Goal: Communication & Community: Answer question/provide support

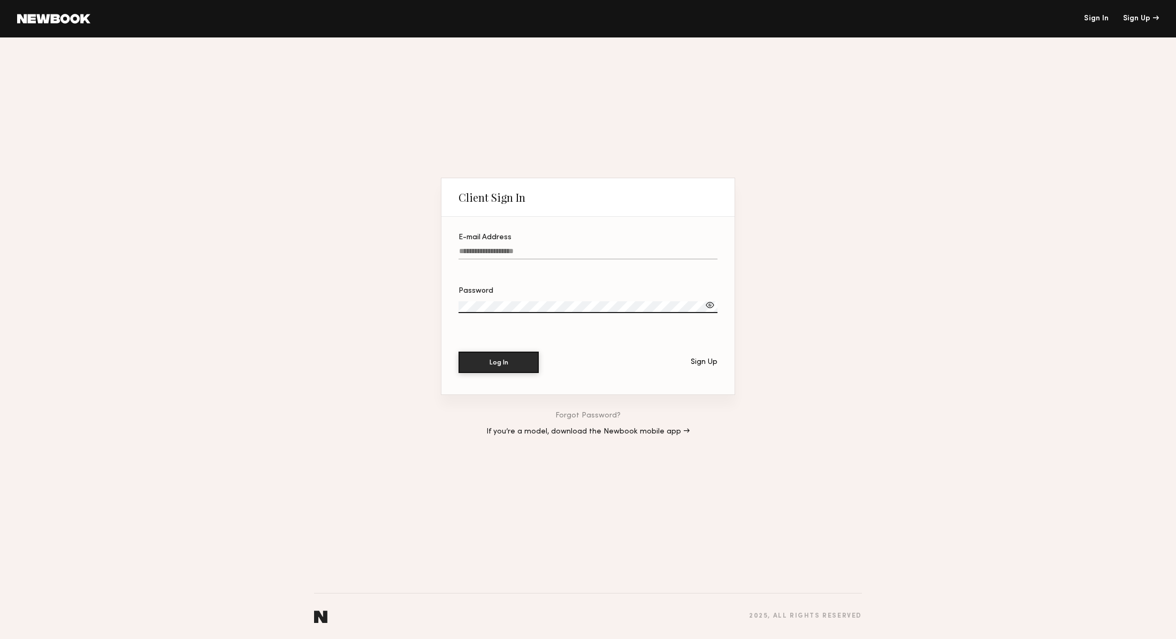
click at [502, 253] on input "E-mail Address" at bounding box center [588, 253] width 259 height 12
type input "**********"
click at [519, 350] on section "**********" at bounding box center [588, 306] width 293 height 178
click at [706, 306] on div at bounding box center [710, 305] width 11 height 11
click at [489, 359] on button "Log In" at bounding box center [499, 361] width 80 height 21
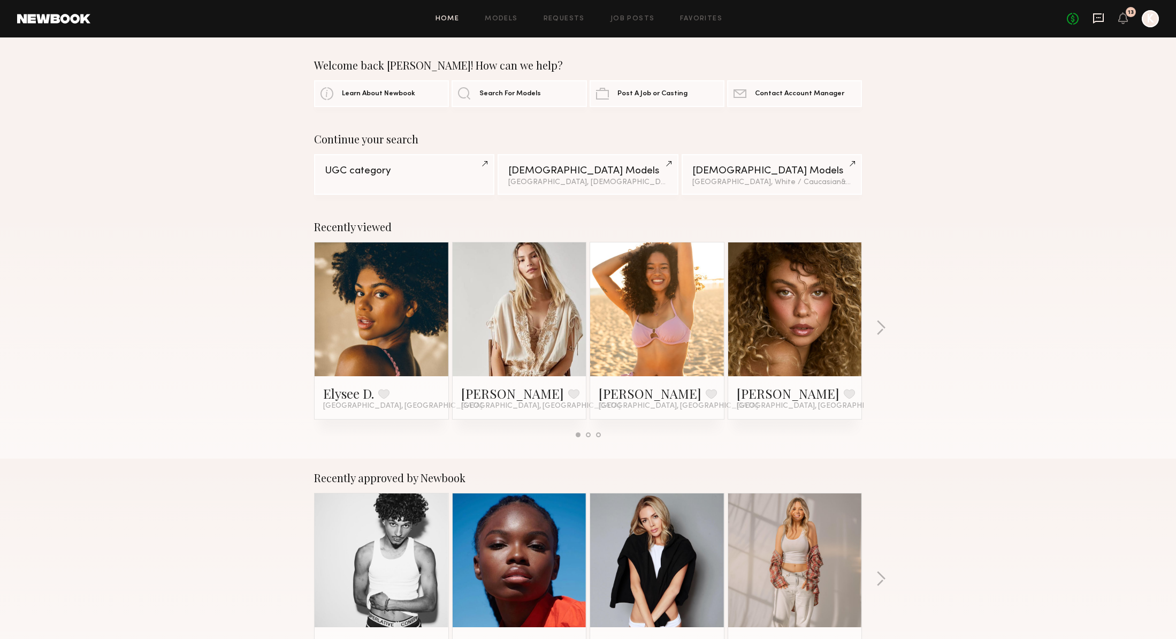
click at [1101, 21] on icon at bounding box center [1098, 18] width 11 height 10
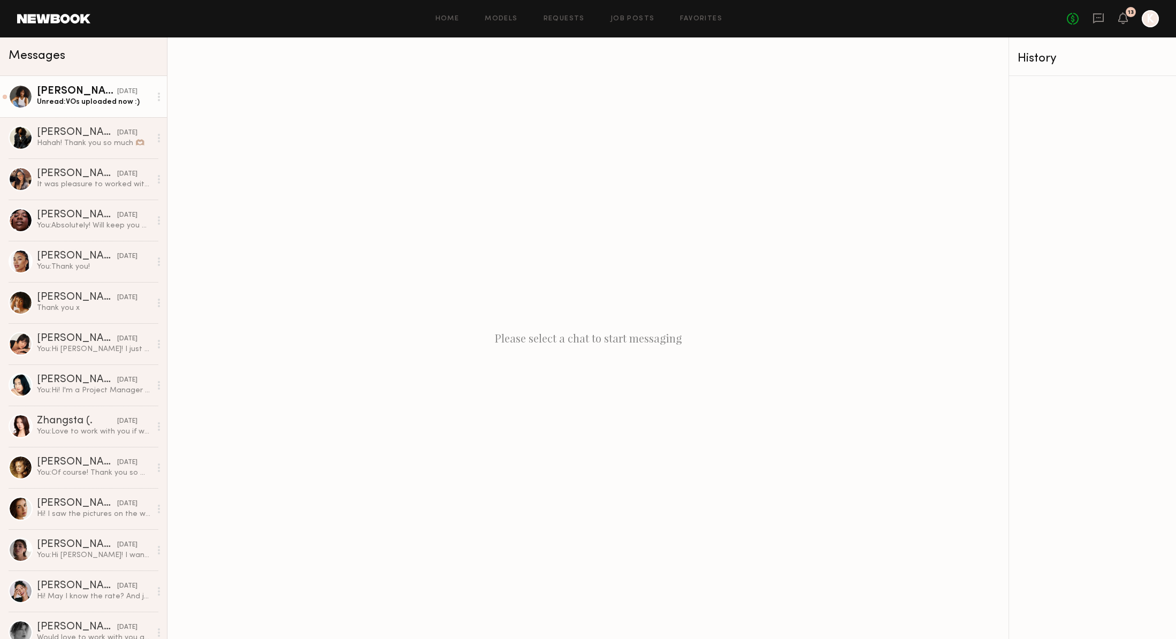
click at [103, 102] on div "Unread: VOs uploaded now :)" at bounding box center [94, 102] width 114 height 10
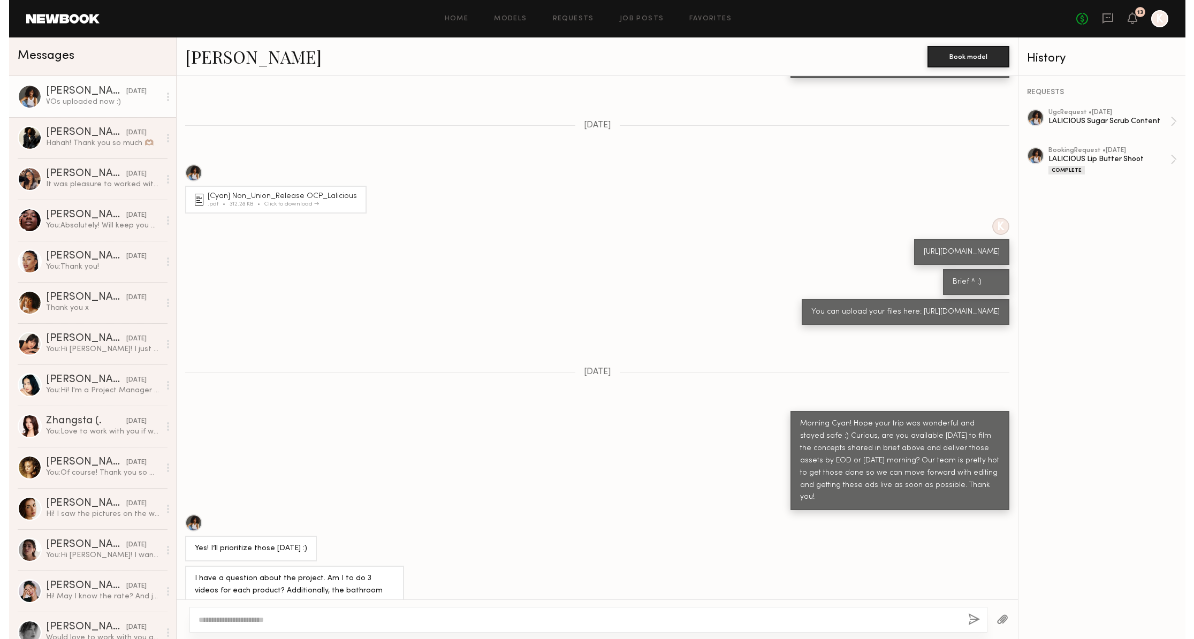
scroll to position [846, 0]
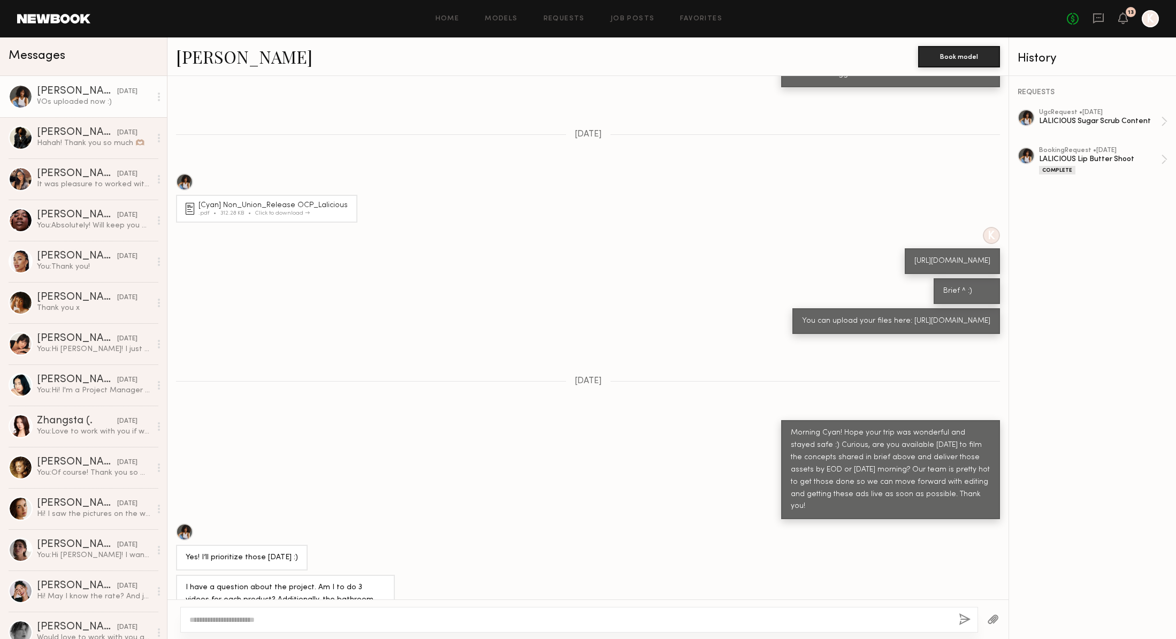
drag, startPoint x: 917, startPoint y: 355, endPoint x: 787, endPoint y: 340, distance: 131.4
click at [793, 334] on div "You can upload your files here: [URL][DOMAIN_NAME]" at bounding box center [897, 321] width 208 height 26
copy div "[URL][DOMAIN_NAME]"
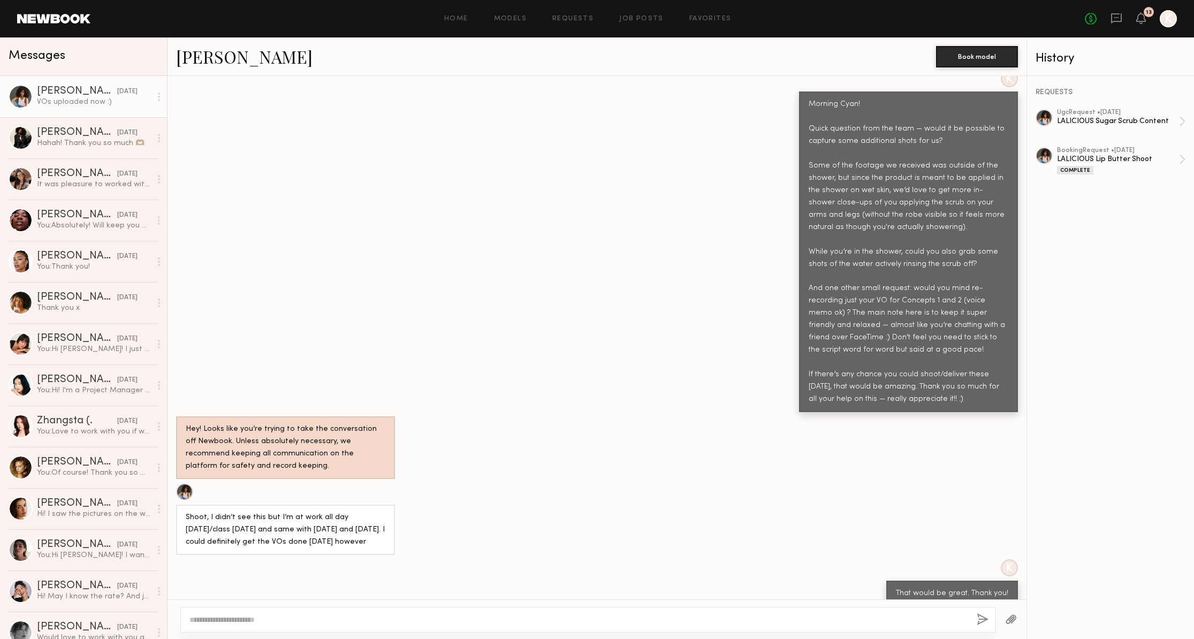
scroll to position [1567, 0]
